Goal: Task Accomplishment & Management: Complete application form

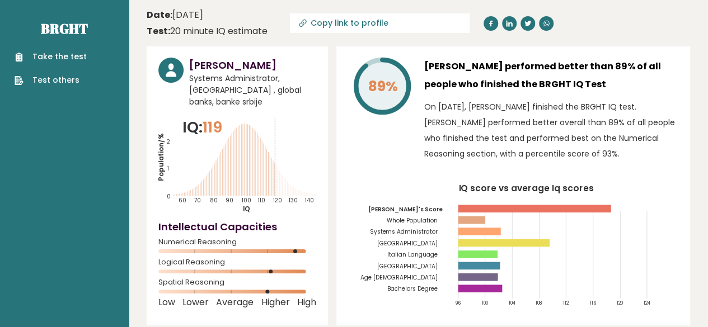
scroll to position [22, 0]
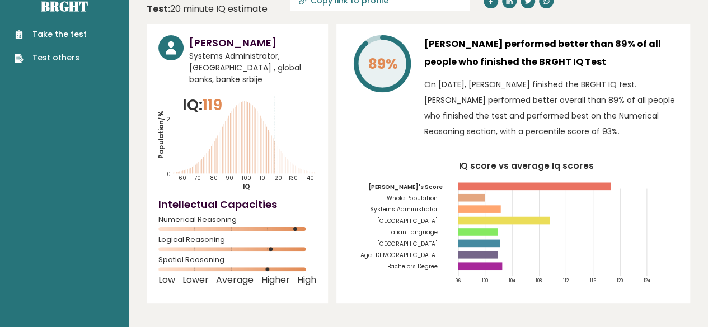
click at [313, 39] on h3 "Kevin Mitnick" at bounding box center [252, 42] width 127 height 15
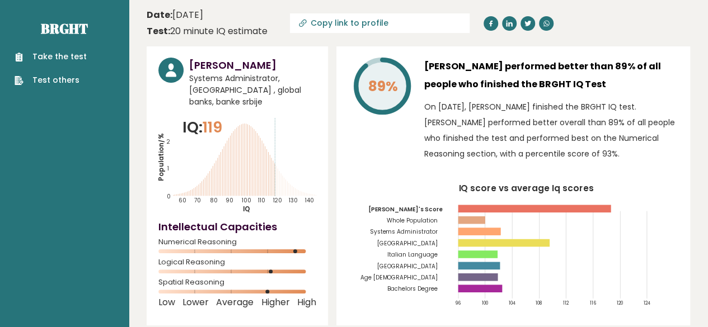
click at [78, 61] on link "Take the test" at bounding box center [51, 57] width 72 height 12
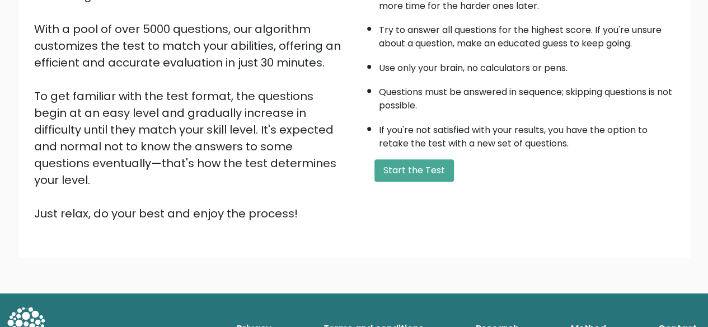
scroll to position [185, 0]
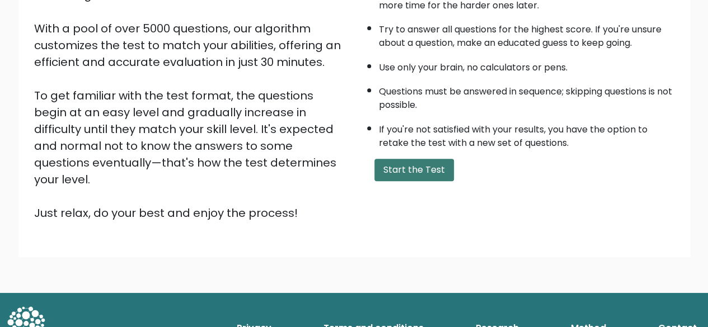
click at [411, 167] on button "Start the Test" at bounding box center [413, 170] width 79 height 22
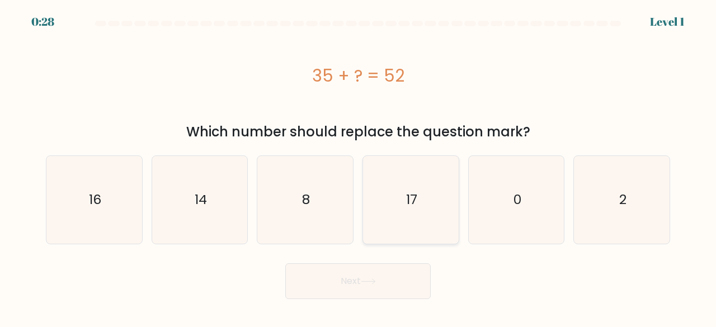
click at [406, 226] on icon "17" at bounding box center [411, 200] width 88 height 88
click at [359, 167] on input "d. 17" at bounding box center [358, 165] width 1 height 3
radio input "true"
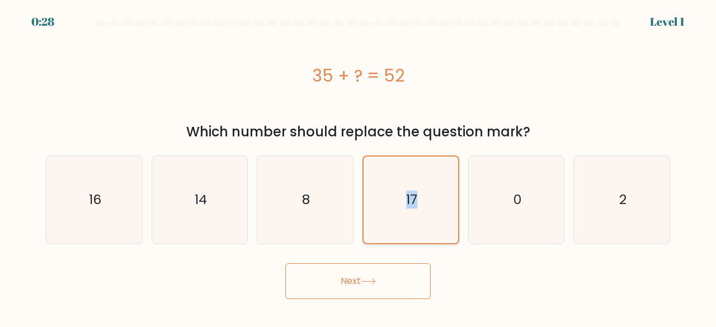
click at [406, 226] on icon "17" at bounding box center [411, 200] width 87 height 87
click at [359, 167] on input "d. 17" at bounding box center [358, 165] width 1 height 3
click at [367, 278] on button "Next" at bounding box center [358, 282] width 146 height 36
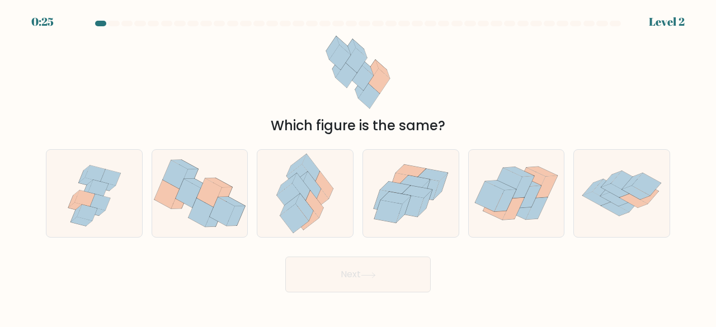
click at [367, 278] on icon at bounding box center [368, 276] width 15 height 6
click at [413, 220] on icon at bounding box center [411, 194] width 96 height 82
click at [359, 167] on input "d." at bounding box center [358, 165] width 1 height 3
radio input "true"
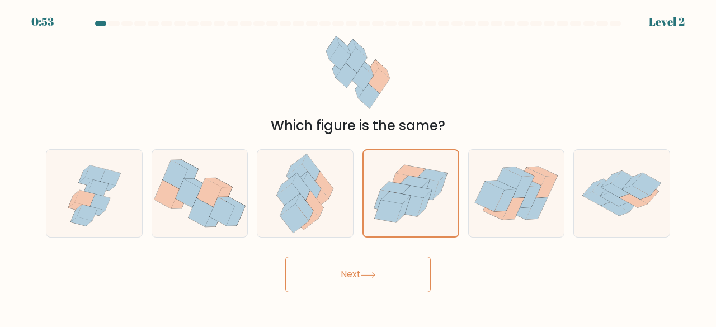
click at [385, 270] on button "Next" at bounding box center [358, 275] width 146 height 36
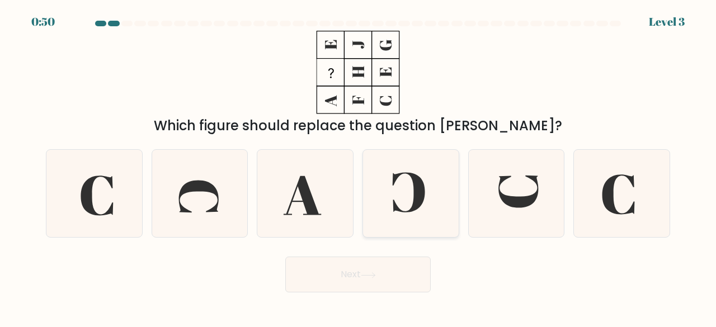
click at [400, 179] on icon at bounding box center [411, 194] width 88 height 88
click at [359, 167] on input "d." at bounding box center [358, 165] width 1 height 3
radio input "true"
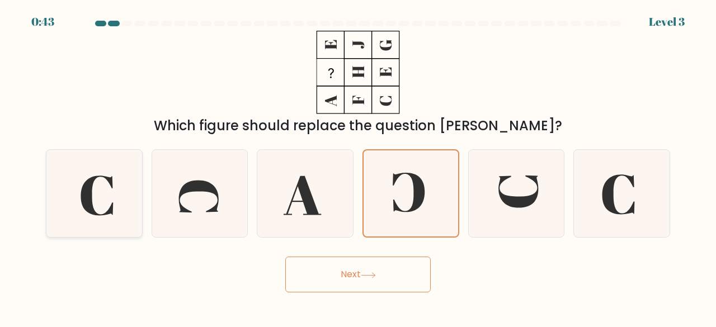
click at [109, 192] on icon at bounding box center [94, 194] width 88 height 88
click at [358, 167] on input "a." at bounding box center [358, 165] width 1 height 3
radio input "true"
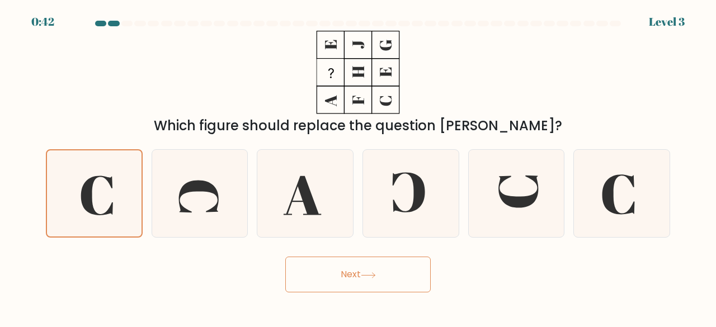
click at [362, 282] on button "Next" at bounding box center [358, 275] width 146 height 36
